Goal: Task Accomplishment & Management: Use online tool/utility

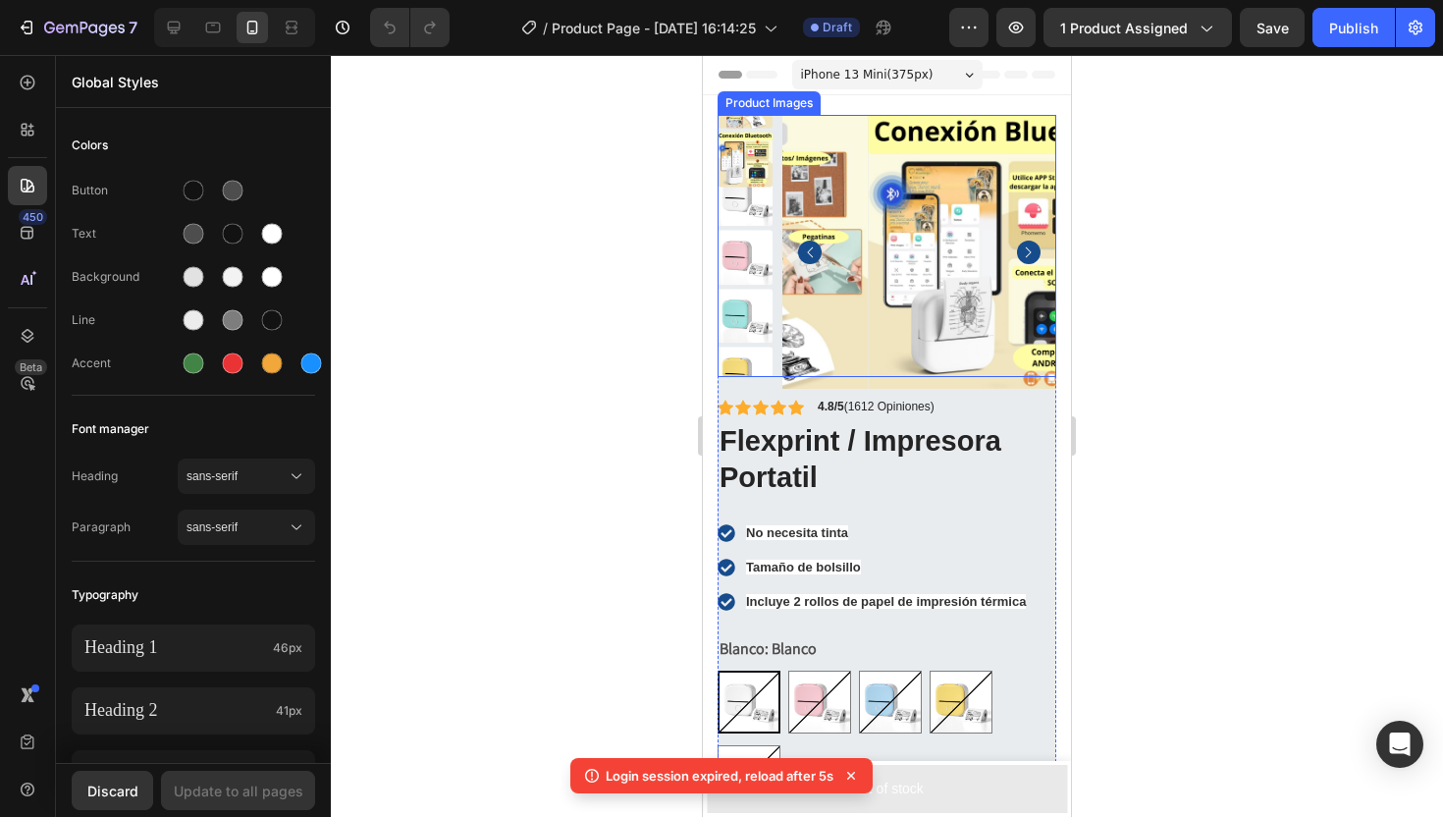
click at [803, 246] on rect "Carousel Back Arrow" at bounding box center [810, 253] width 24 height 24
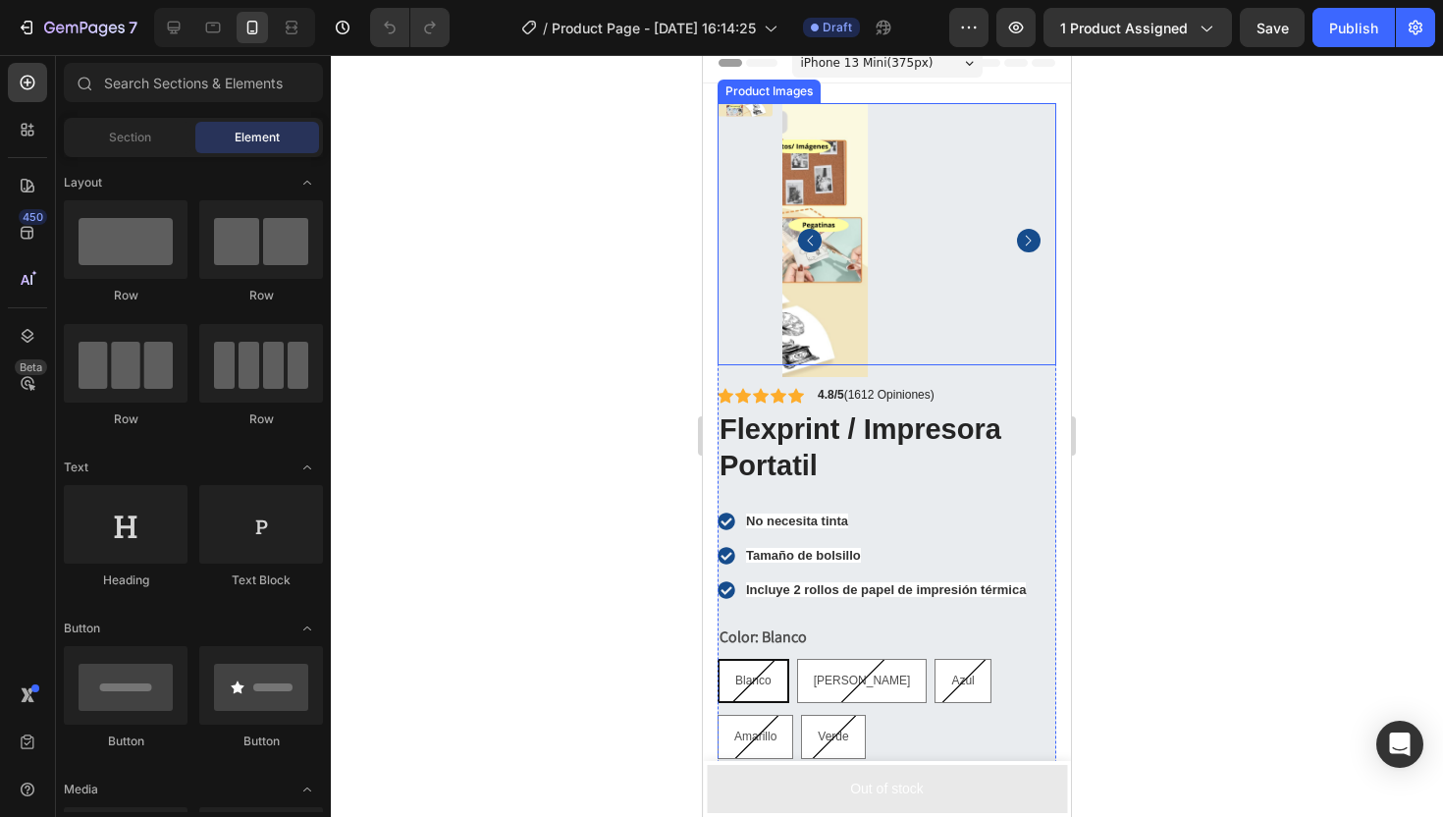
scroll to position [3, 0]
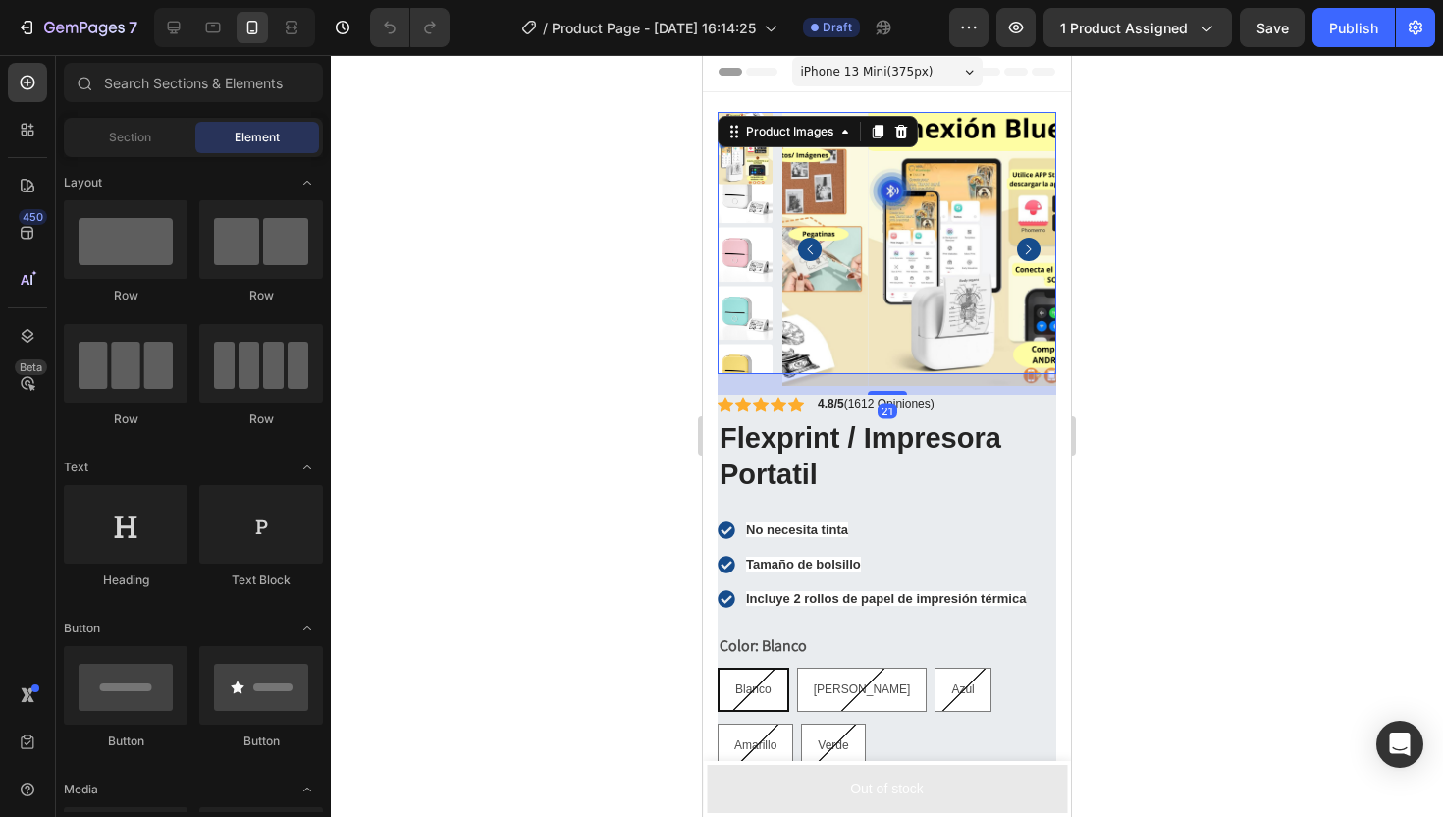
click at [868, 287] on img at bounding box center [1005, 249] width 274 height 274
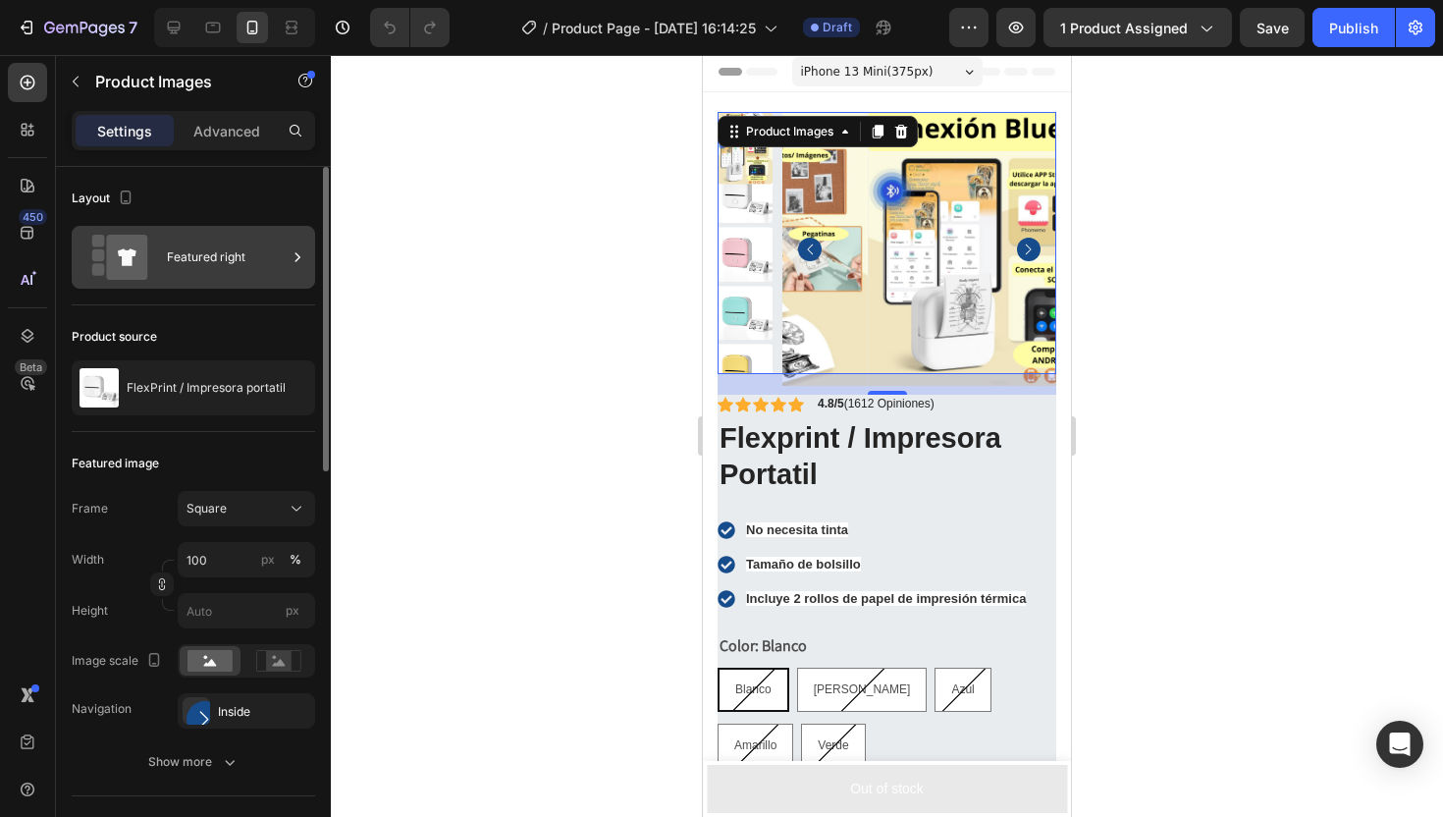
click at [148, 267] on icon at bounding box center [120, 257] width 79 height 45
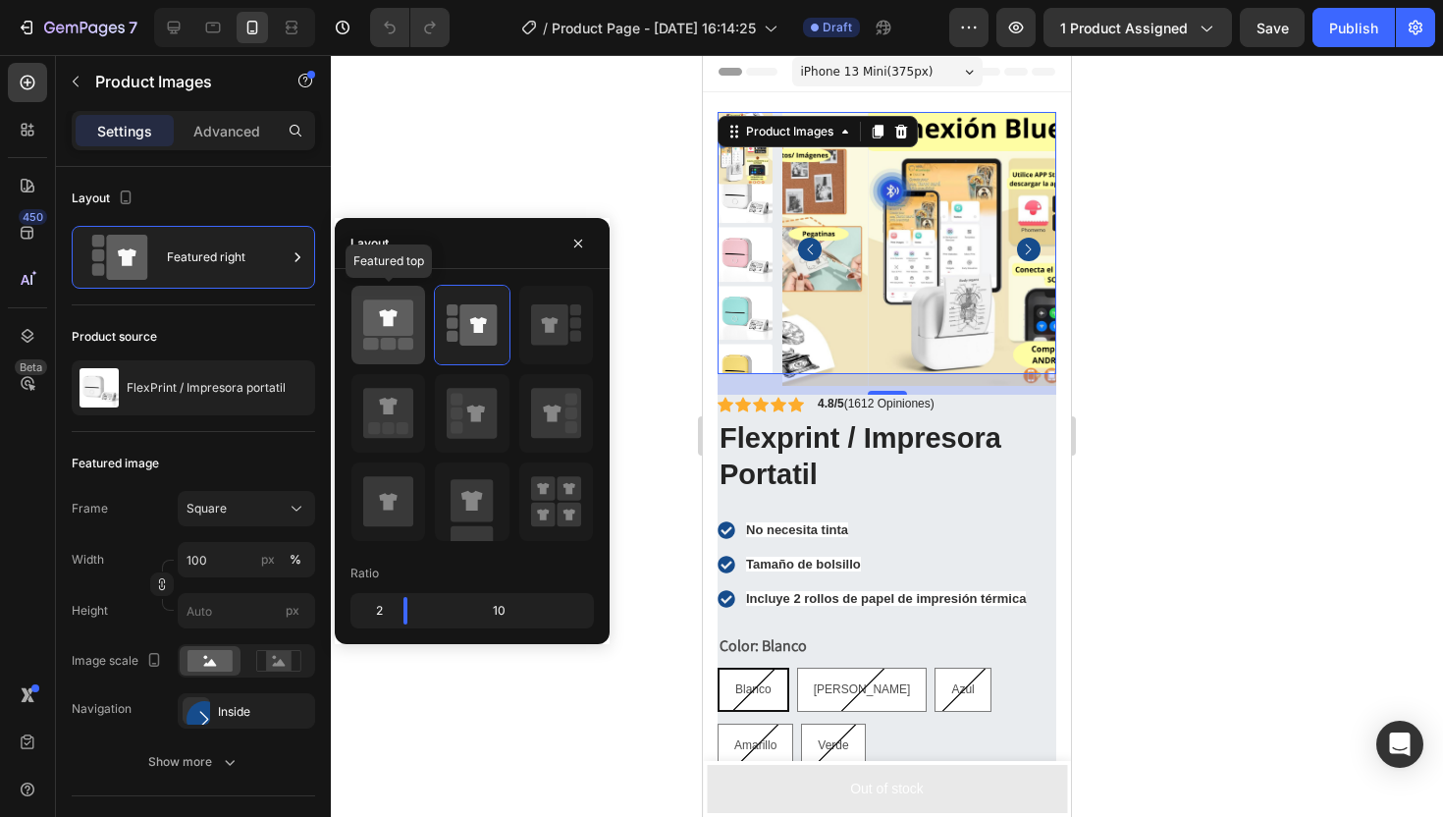
click at [383, 332] on icon at bounding box center [388, 317] width 50 height 36
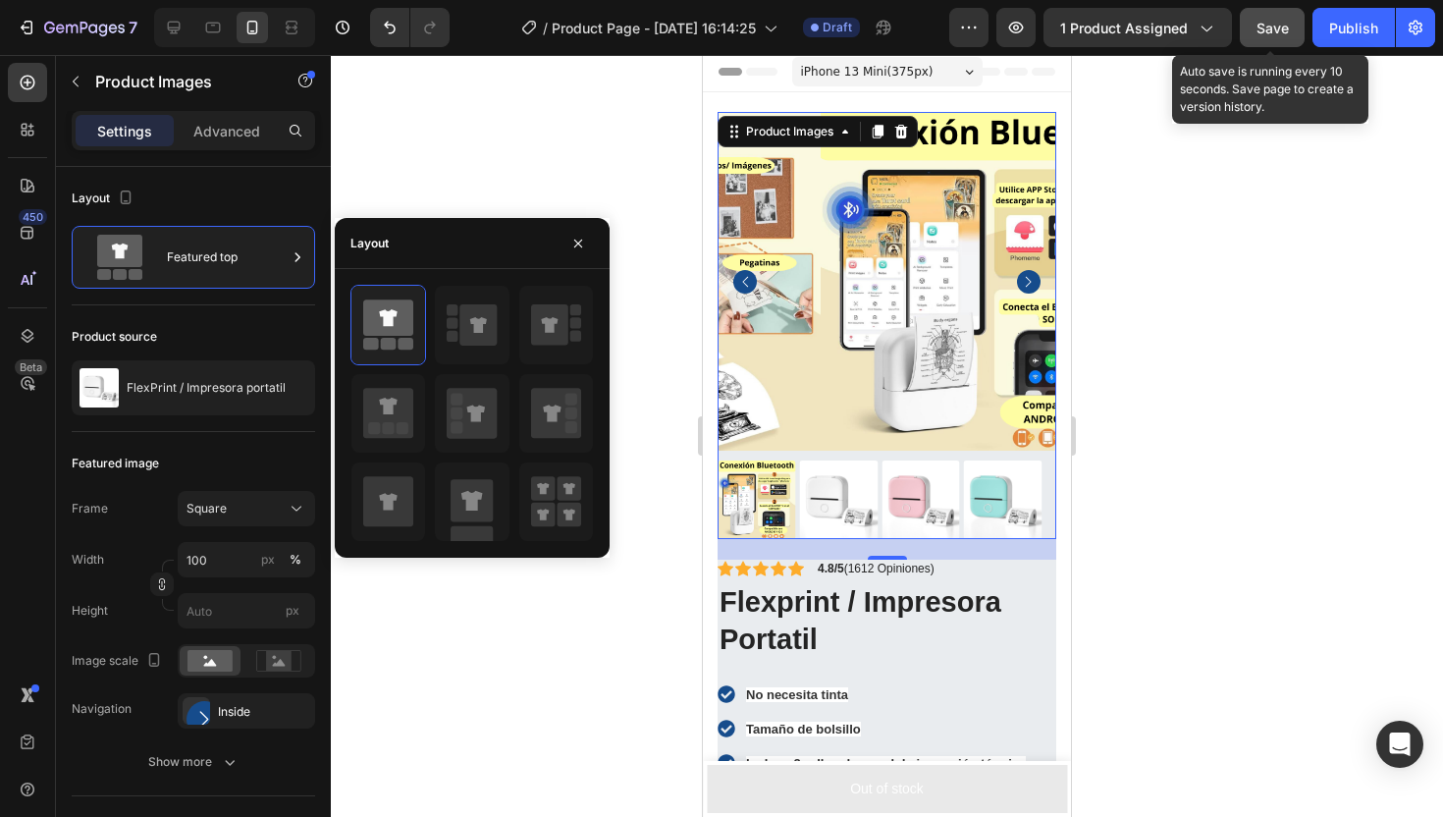
click at [1258, 22] on span "Save" at bounding box center [1273, 28] width 32 height 17
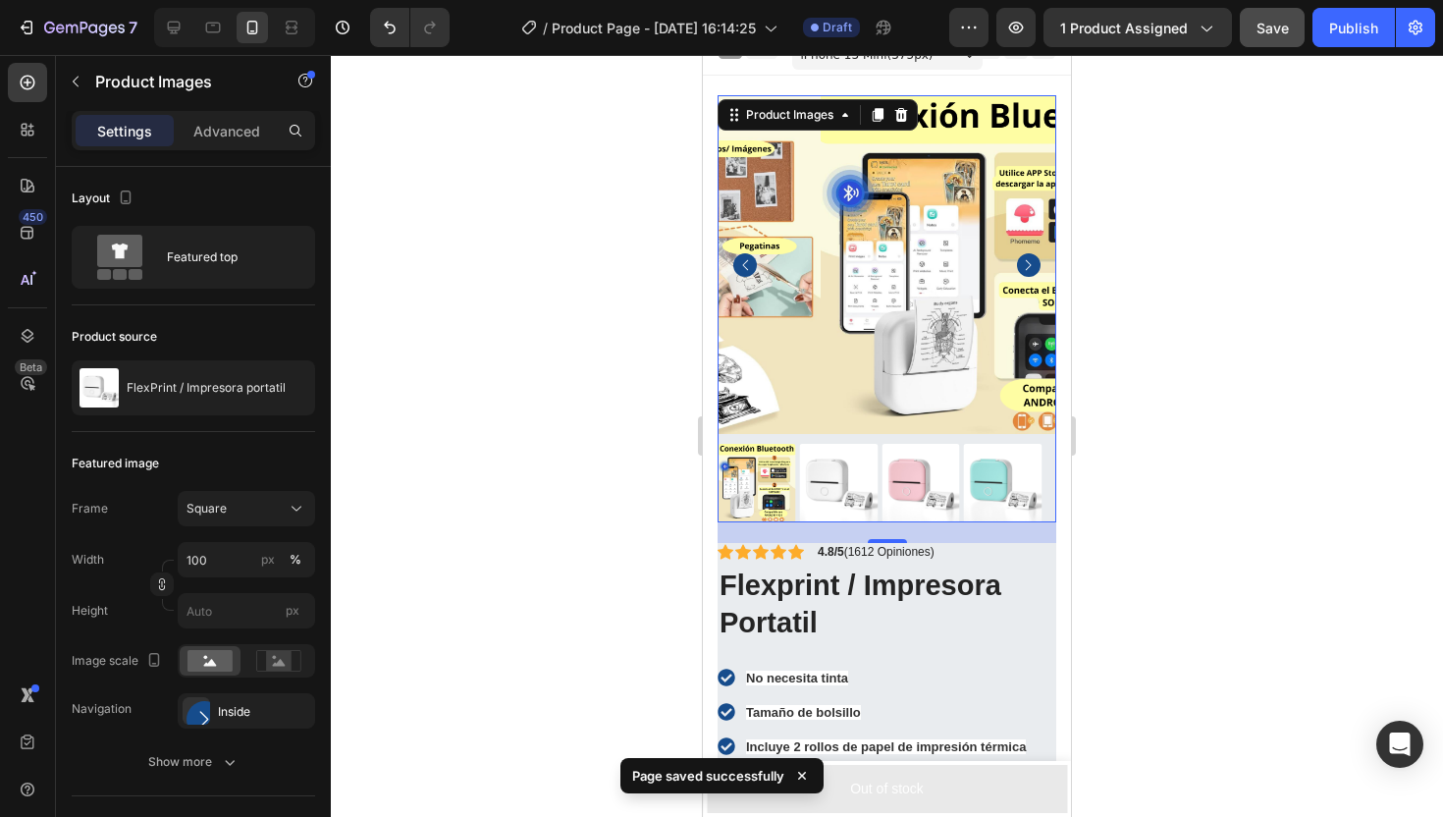
scroll to position [15, 0]
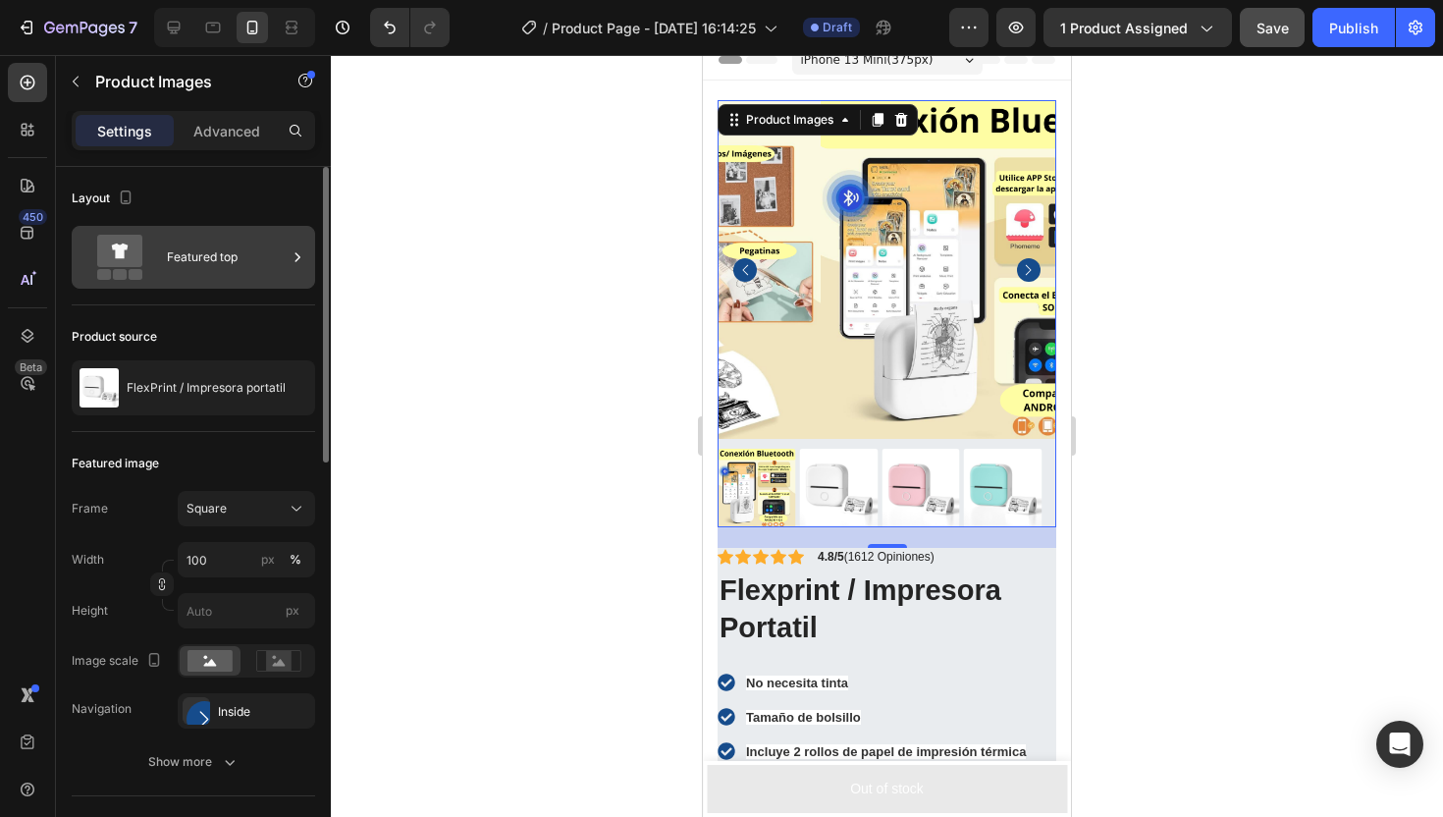
click at [167, 263] on div "Featured top" at bounding box center [227, 257] width 120 height 45
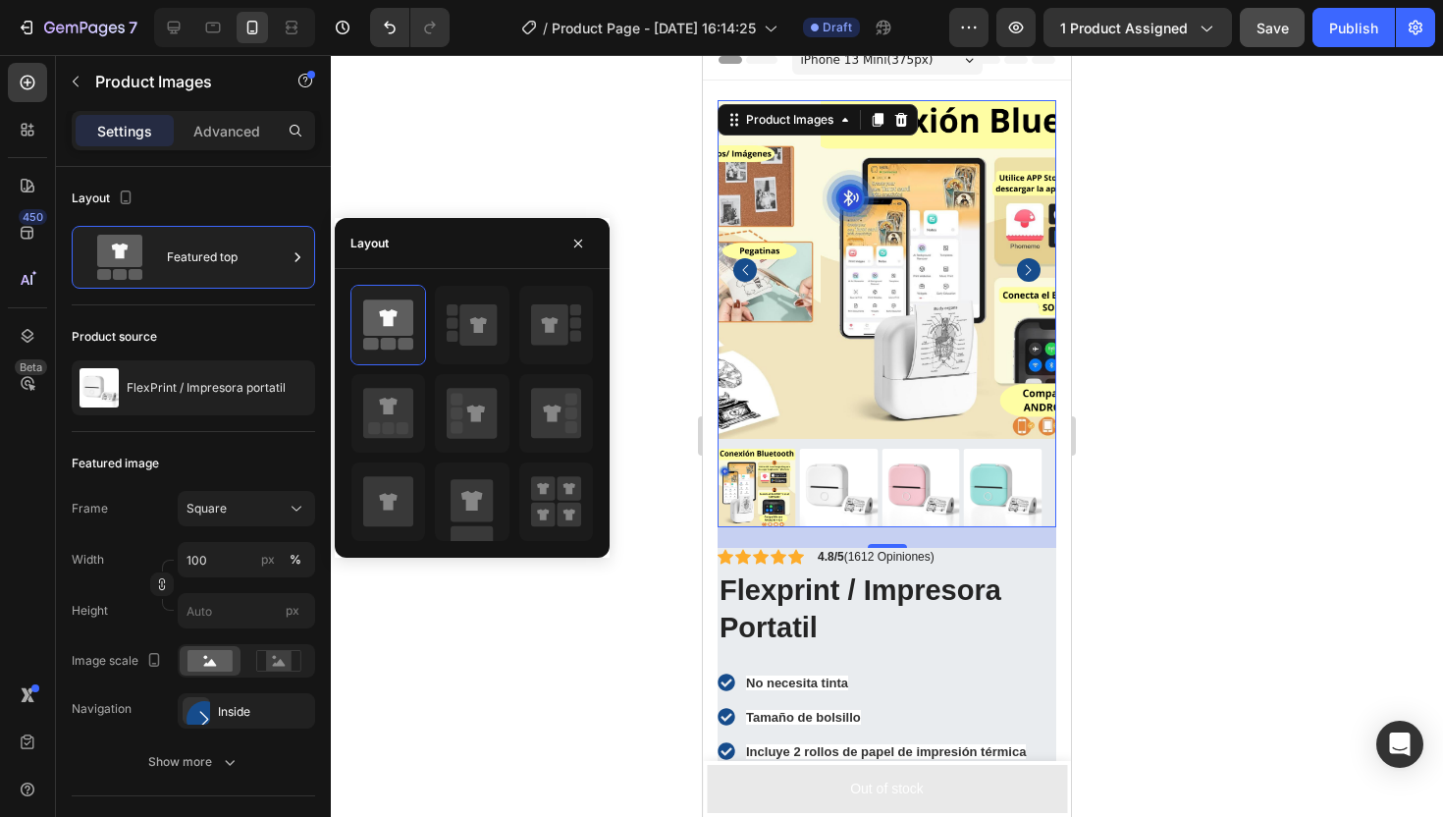
click at [550, 142] on div at bounding box center [887, 436] width 1112 height 762
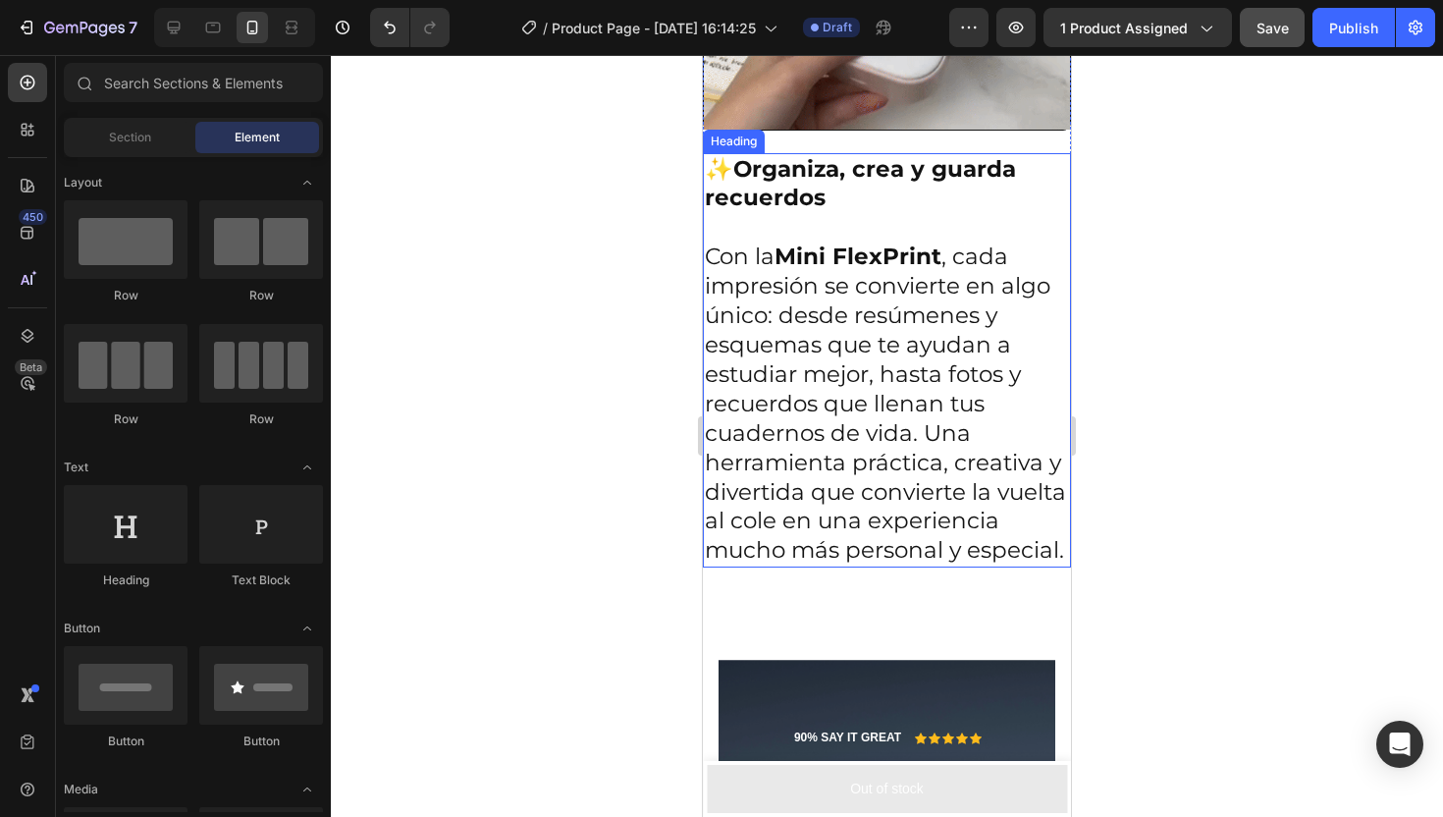
scroll to position [2669, 0]
